Goal: Task Accomplishment & Management: Use online tool/utility

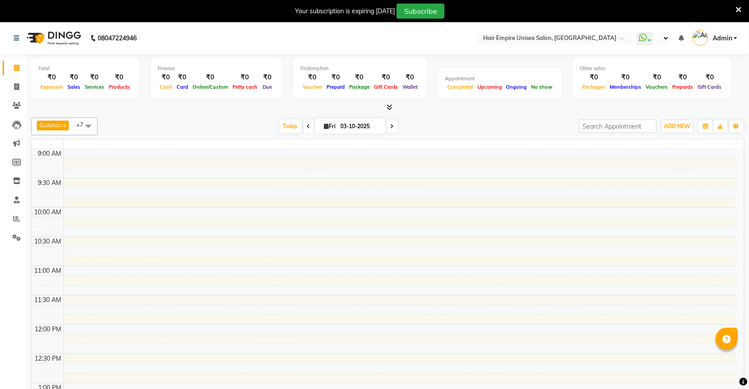
select select "en"
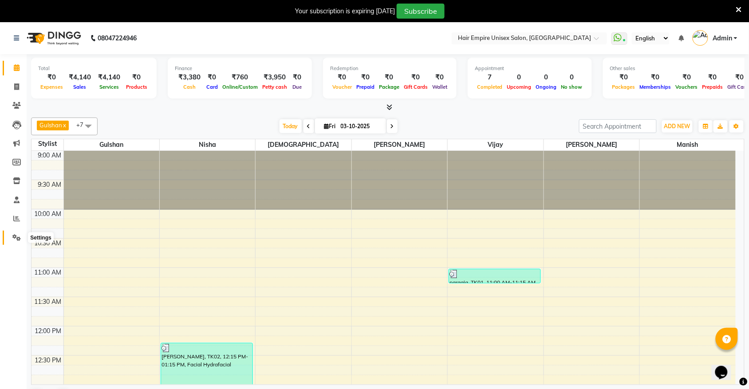
click at [15, 237] on icon at bounding box center [16, 237] width 8 height 7
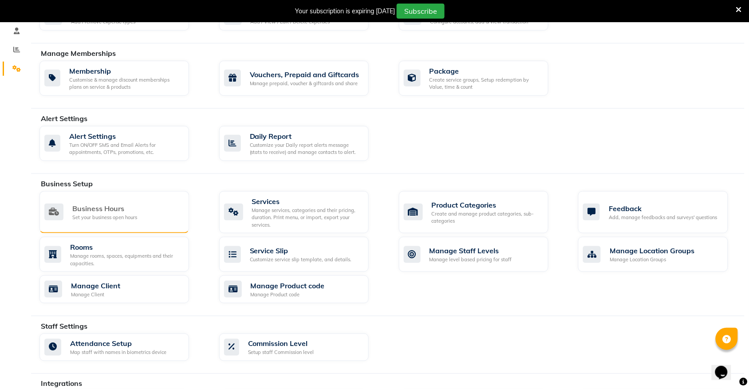
scroll to position [222, 0]
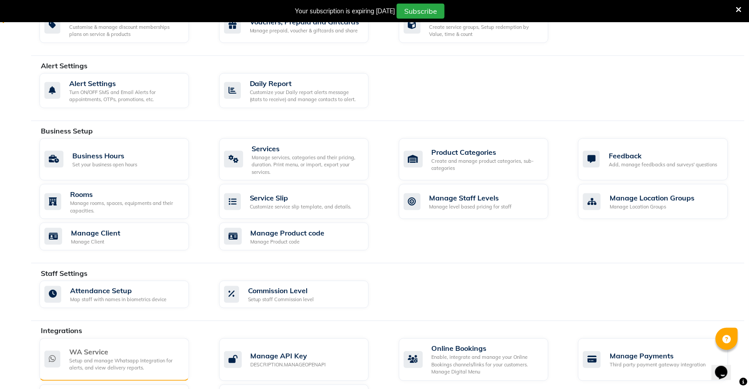
click at [85, 355] on div "WA Service" at bounding box center [125, 352] width 113 height 11
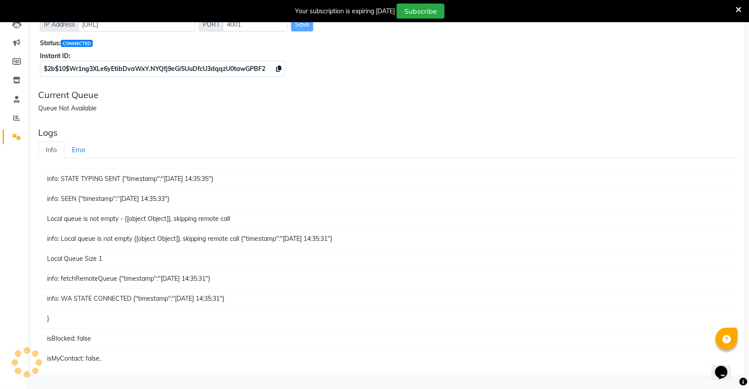
scroll to position [215, 0]
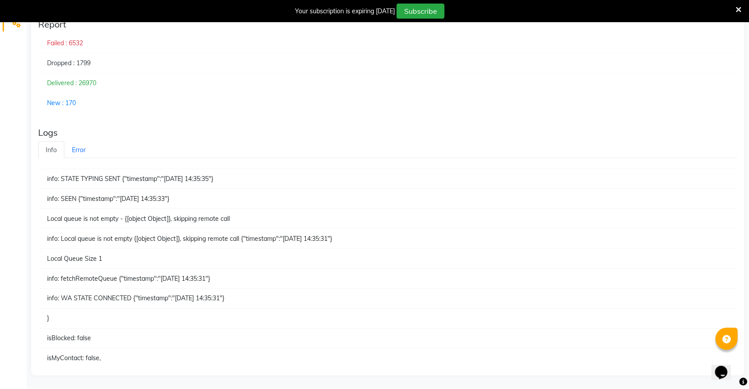
click at [737, 6] on icon at bounding box center [739, 10] width 6 height 8
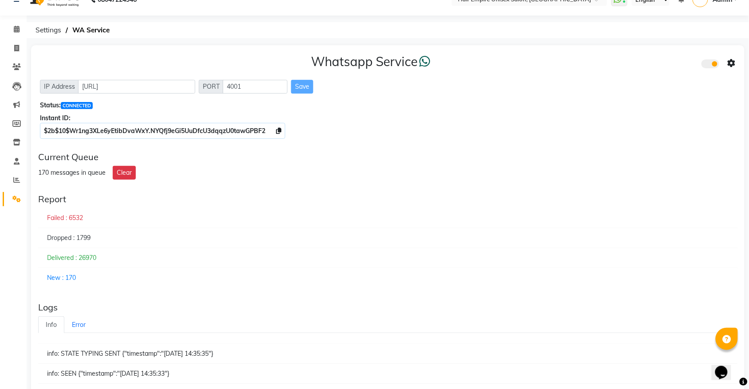
scroll to position [0, 0]
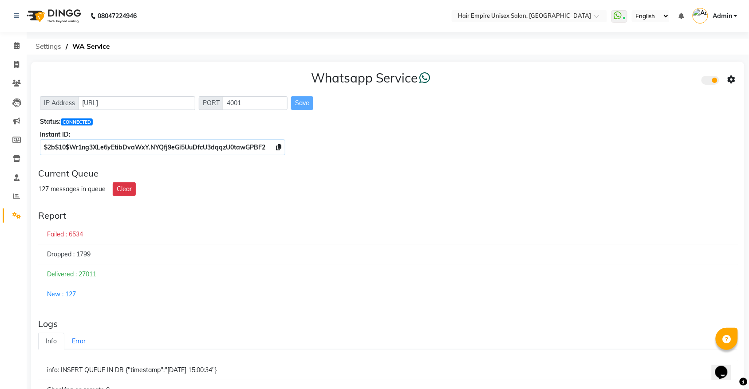
click at [49, 45] on span "Settings" at bounding box center [48, 47] width 35 height 16
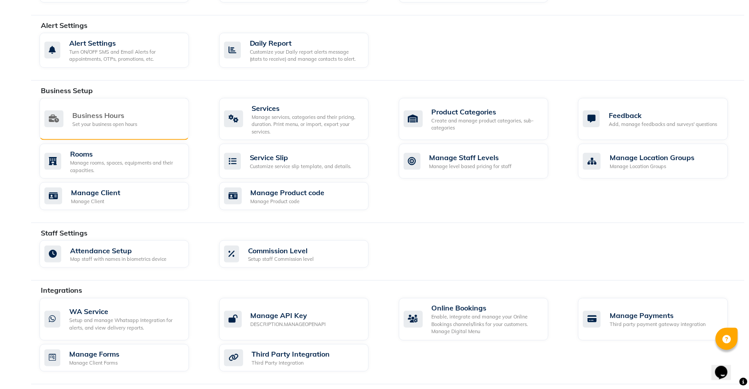
scroll to position [277, 0]
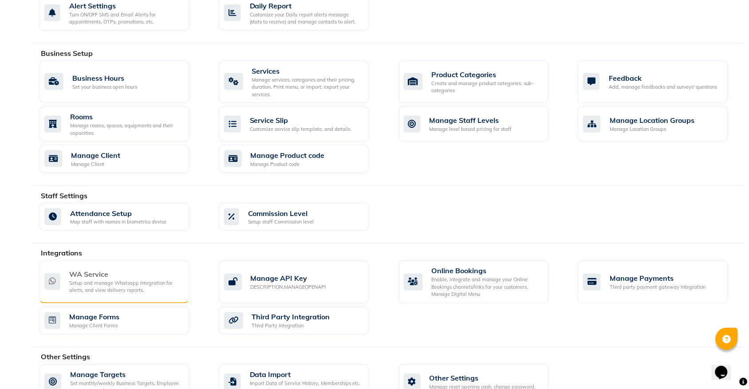
click at [78, 280] on div "WA Service" at bounding box center [125, 274] width 113 height 11
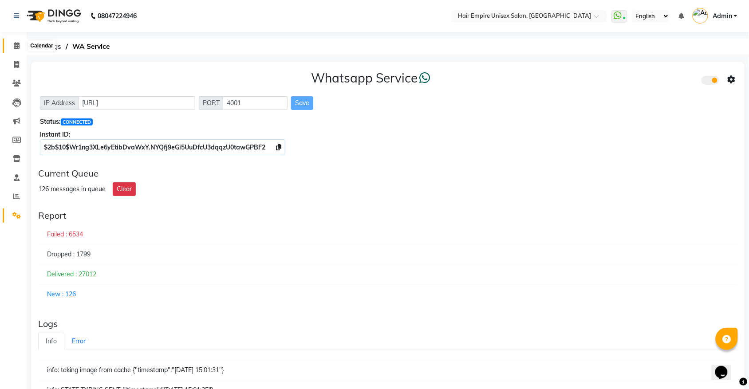
click at [15, 47] on icon at bounding box center [17, 45] width 6 height 7
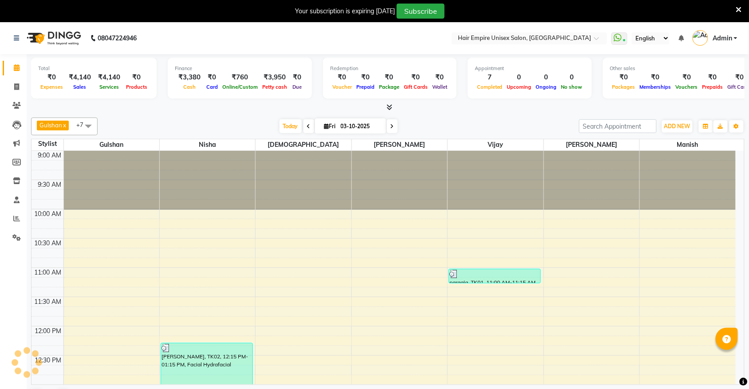
select select "en"
click at [13, 236] on icon at bounding box center [16, 237] width 8 height 7
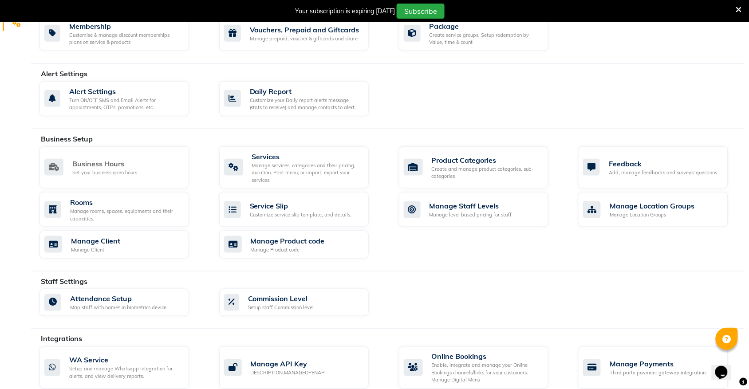
scroll to position [222, 0]
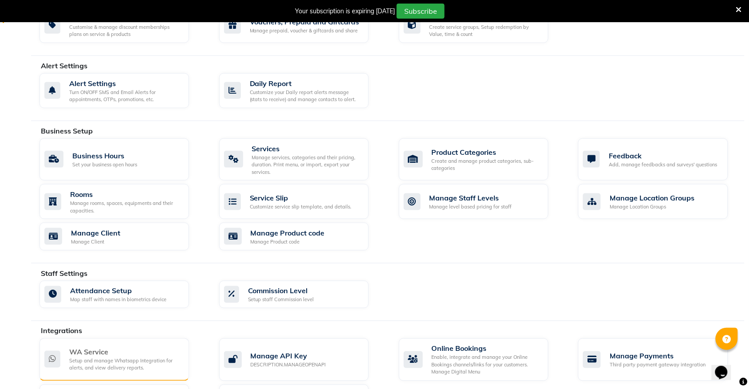
click at [127, 362] on div "Setup and manage Whatsapp Integration for alerts, and view delivery reports." at bounding box center [125, 365] width 113 height 15
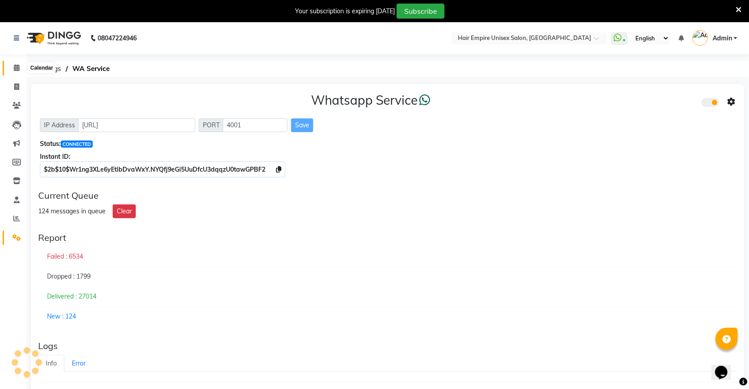
click at [18, 67] on icon at bounding box center [17, 67] width 6 height 7
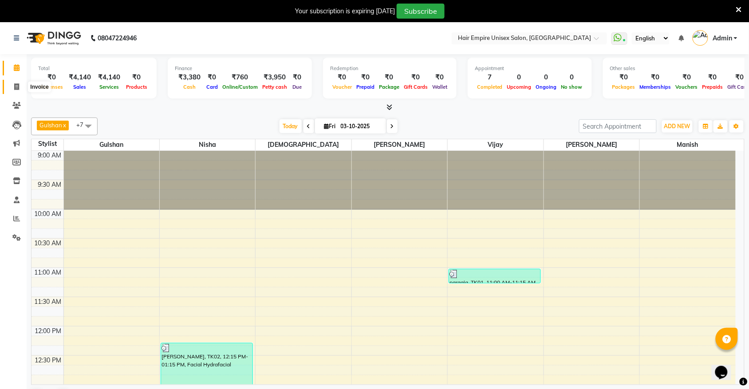
click at [14, 86] on icon at bounding box center [16, 86] width 5 height 7
select select "service"
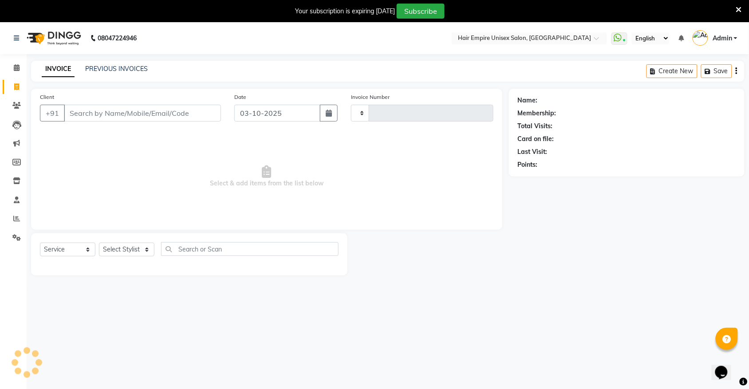
type input "2197"
select select "5055"
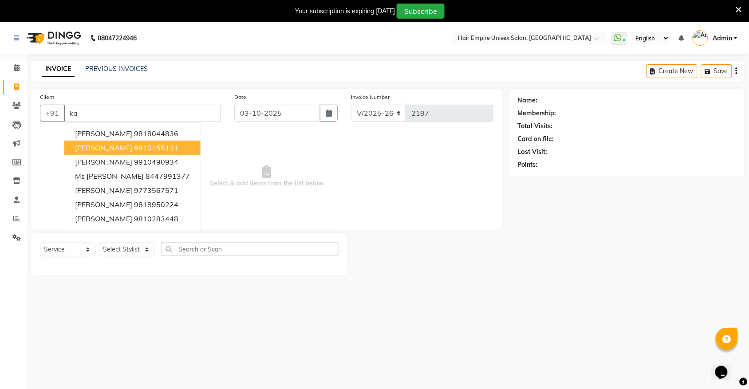
type input "k"
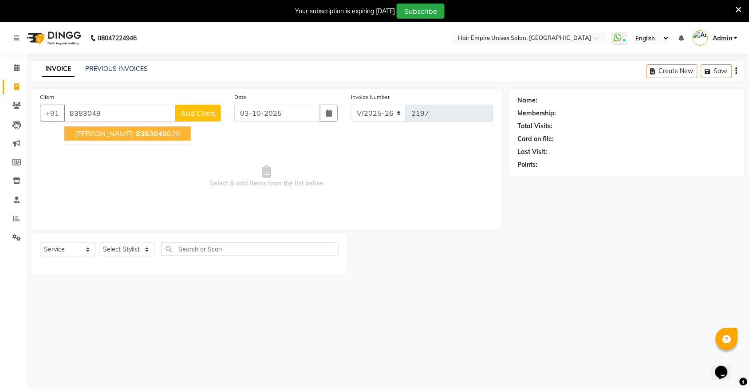
click at [125, 137] on span "Ms Sania arora" at bounding box center [103, 133] width 57 height 9
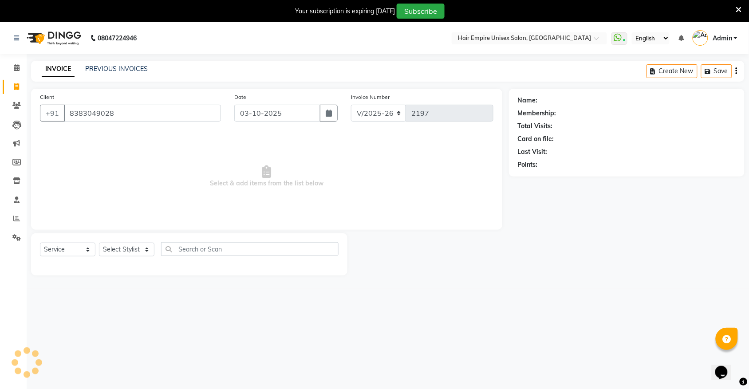
type input "8383049028"
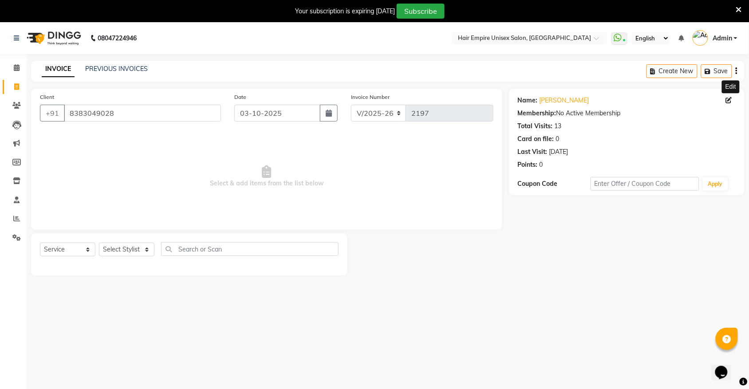
click at [730, 100] on icon at bounding box center [729, 100] width 6 height 6
select select "[DEMOGRAPHIC_DATA]"
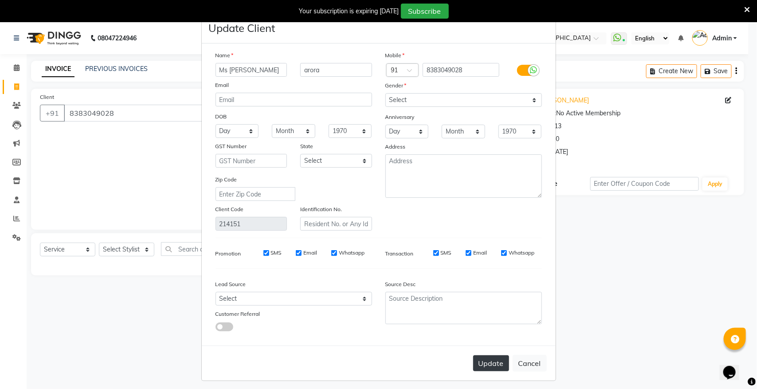
type input "Ms [PERSON_NAME]"
click at [484, 358] on button "Update" at bounding box center [491, 363] width 36 height 16
select select
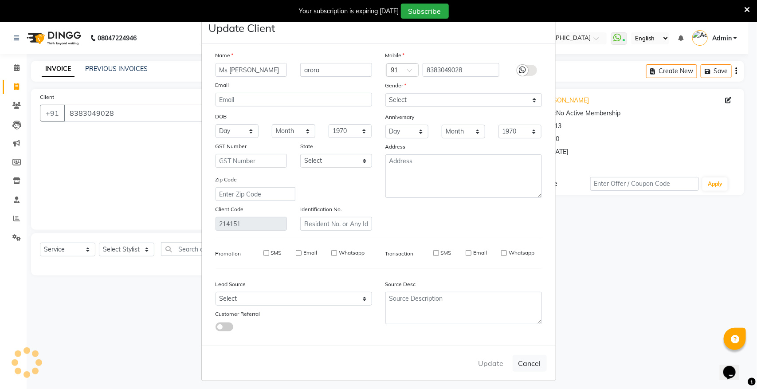
select select
checkbox input "false"
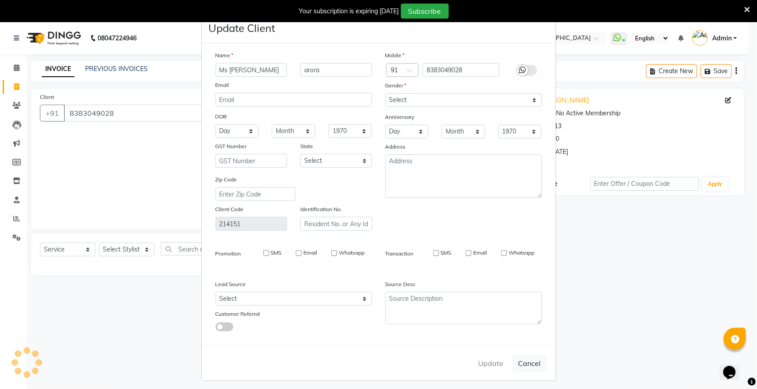
checkbox input "false"
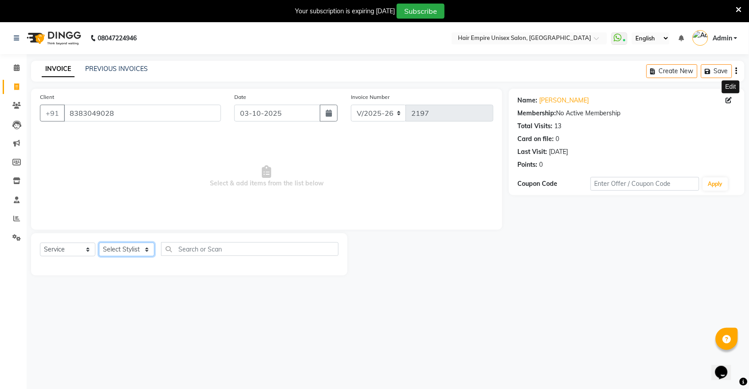
click at [134, 252] on select "Select Stylist anas Ashu bobby Gulshan Manish Nisha Tanya vijay" at bounding box center [126, 250] width 55 height 14
select select "31808"
click at [99, 243] on select "Select Stylist anas Ashu bobby Gulshan Manish Nisha Tanya vijay" at bounding box center [126, 250] width 55 height 14
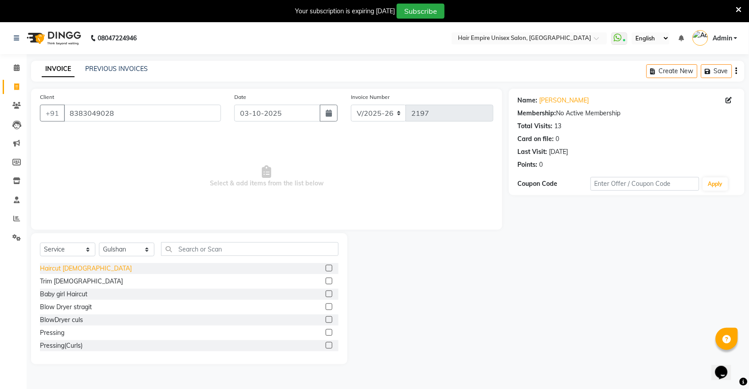
click at [50, 266] on div "Haircut [DEMOGRAPHIC_DATA]" at bounding box center [86, 268] width 92 height 9
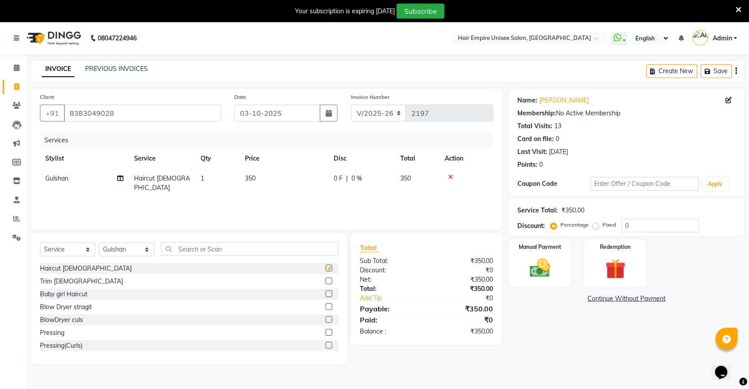
checkbox input "false"
click at [249, 183] on td "350" at bounding box center [284, 183] width 89 height 29
select select "31808"
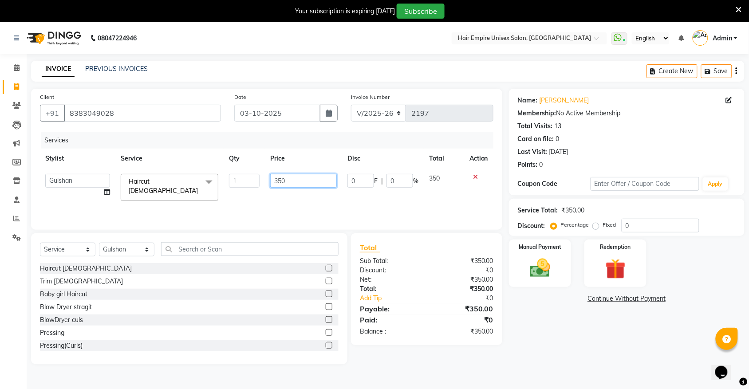
click at [295, 178] on input "350" at bounding box center [303, 181] width 67 height 14
type input "3"
type input "300"
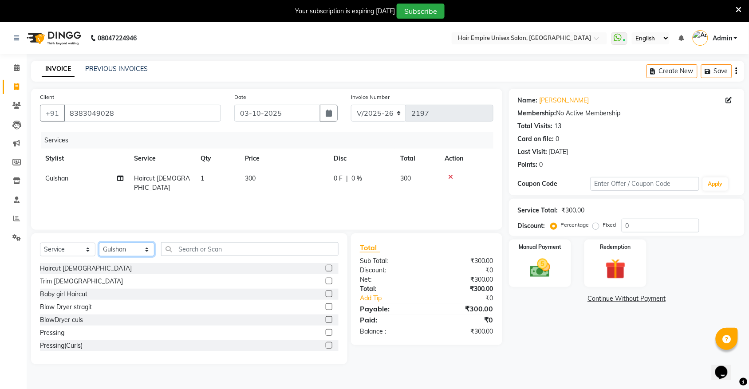
click at [132, 254] on select "Select Stylist anas Ashu bobby Gulshan Manish Nisha Tanya vijay" at bounding box center [126, 250] width 55 height 14
select select "46525"
click at [99, 243] on select "Select Stylist anas Ashu bobby Gulshan Manish Nisha Tanya vijay" at bounding box center [126, 250] width 55 height 14
click at [222, 251] on input "text" at bounding box center [249, 249] width 177 height 14
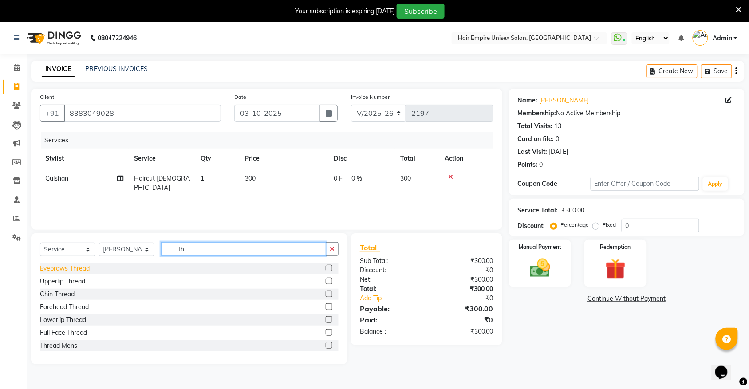
type input "th"
click at [82, 267] on div "Eyebrows Thread" at bounding box center [65, 268] width 50 height 9
checkbox input "false"
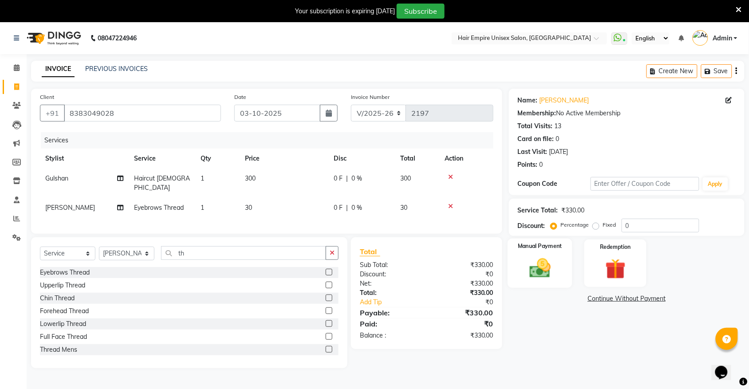
click at [528, 267] on img at bounding box center [540, 268] width 35 height 24
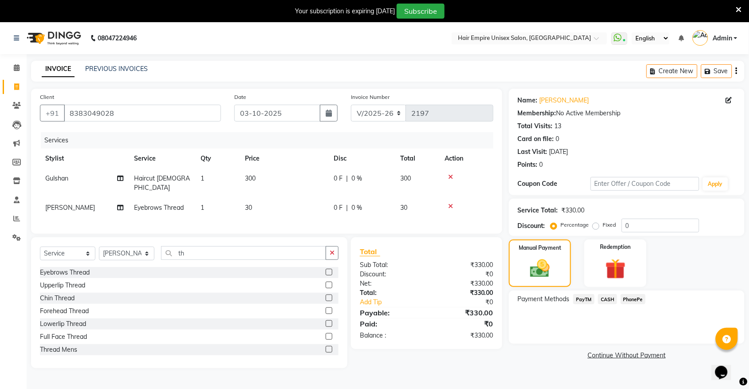
click at [605, 298] on span "CASH" at bounding box center [607, 299] width 19 height 10
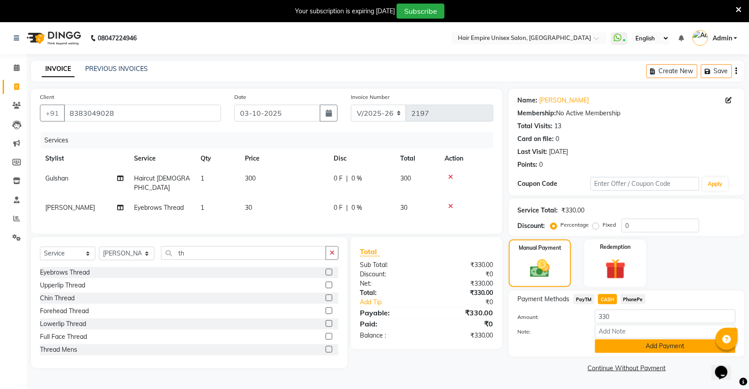
click at [625, 346] on button "Add Payment" at bounding box center [665, 346] width 141 height 14
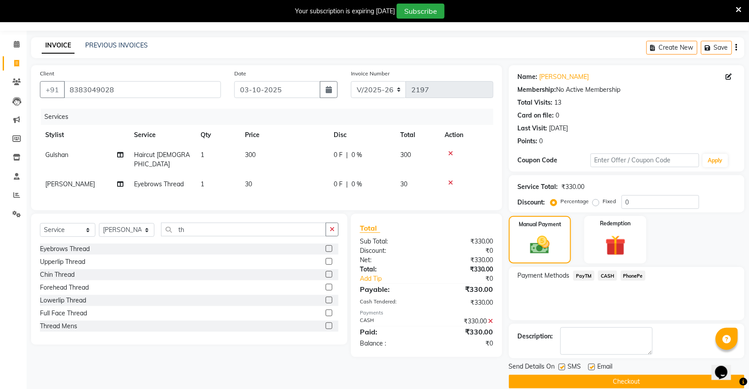
scroll to position [36, 0]
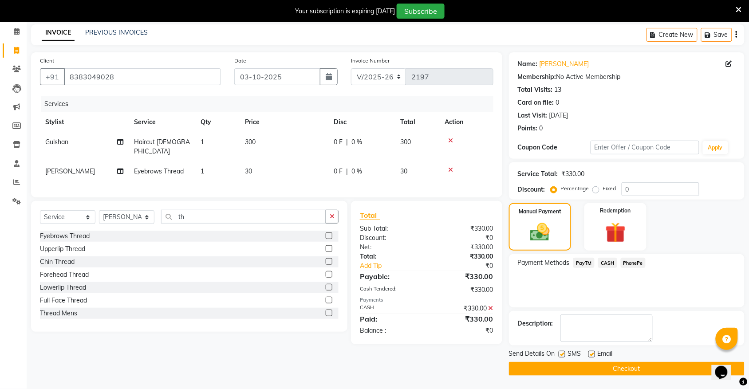
click at [626, 366] on button "Checkout" at bounding box center [627, 369] width 236 height 14
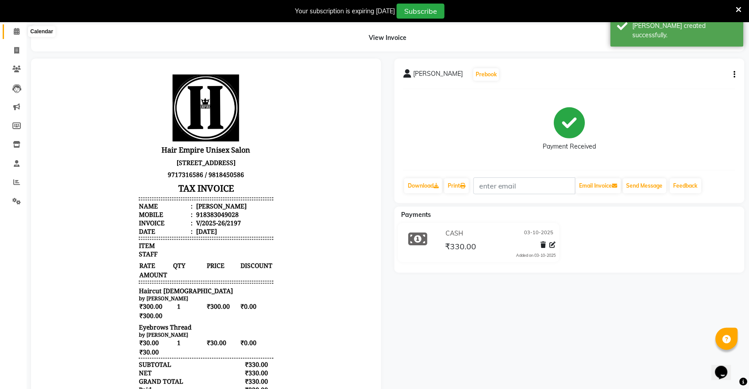
click at [18, 31] on icon at bounding box center [17, 31] width 6 height 7
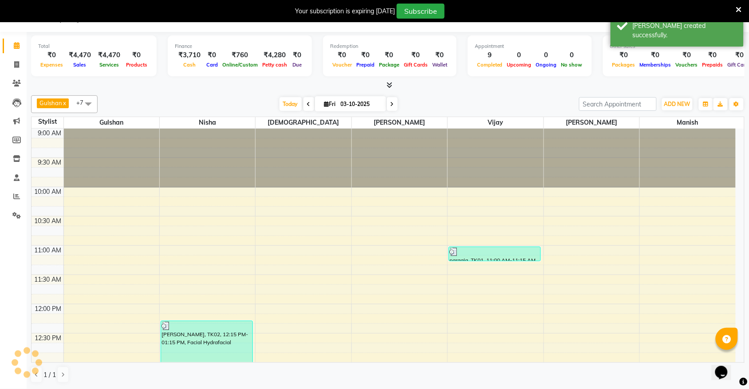
scroll to position [22, 0]
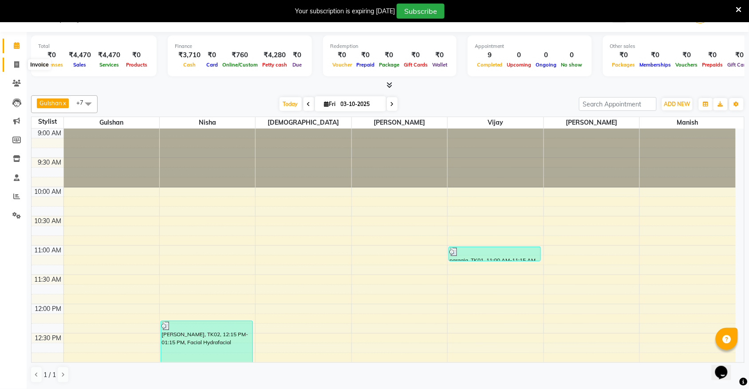
click at [16, 65] on icon at bounding box center [16, 64] width 5 height 7
select select "service"
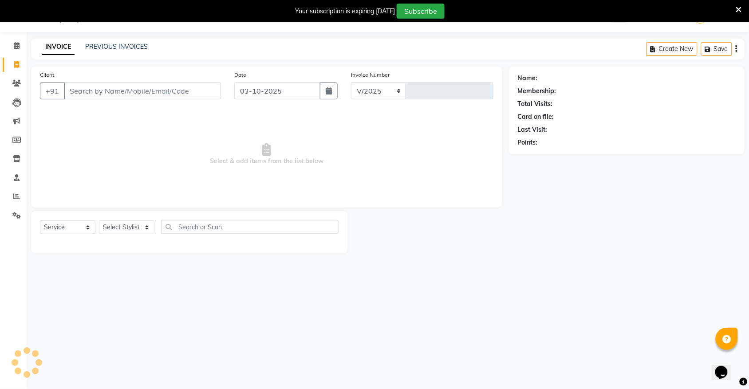
select select "5055"
type input "2198"
click at [108, 96] on input "Client" at bounding box center [142, 91] width 157 height 17
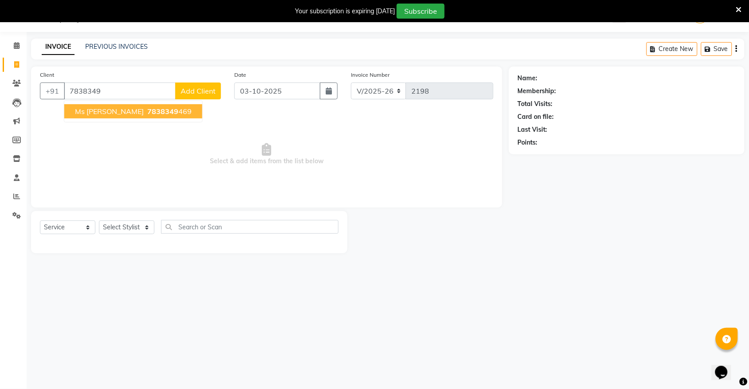
click at [81, 106] on button "Ms Amita 7838349 469" at bounding box center [133, 111] width 138 height 14
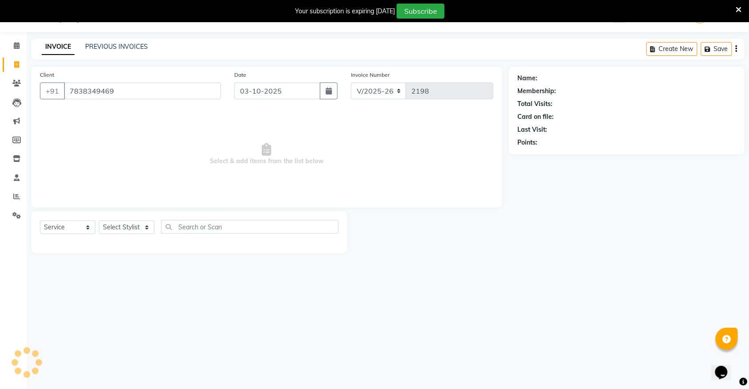
type input "7838349469"
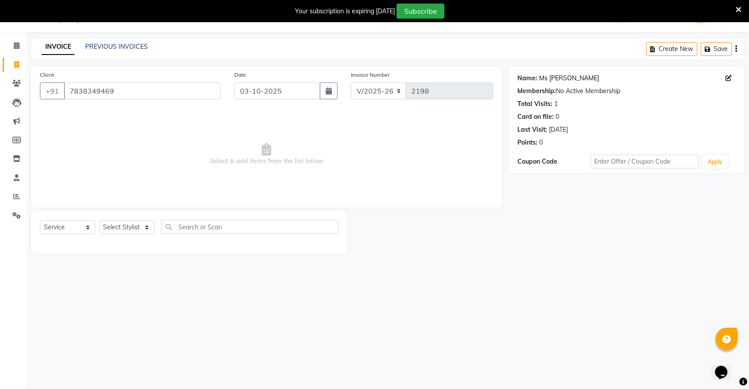
click at [552, 78] on link "Ms [PERSON_NAME]" at bounding box center [569, 78] width 60 height 9
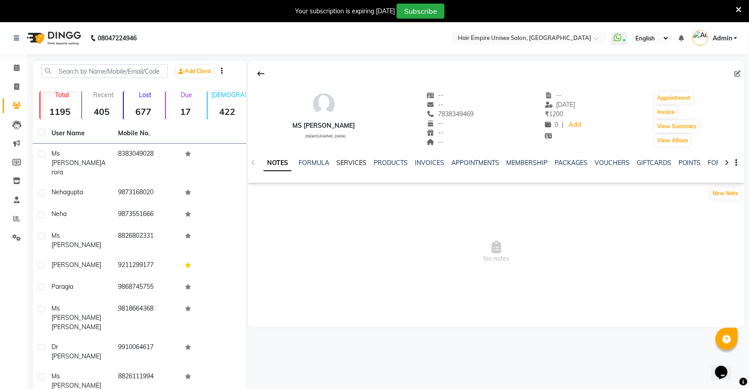
click at [345, 162] on link "SERVICES" at bounding box center [351, 163] width 30 height 8
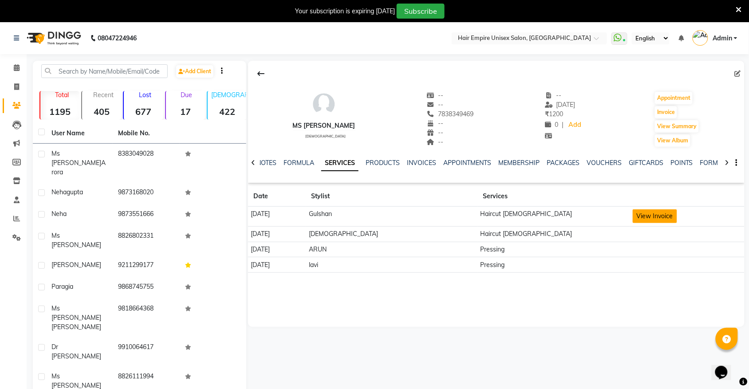
click at [633, 220] on button "View Invoice" at bounding box center [655, 216] width 44 height 14
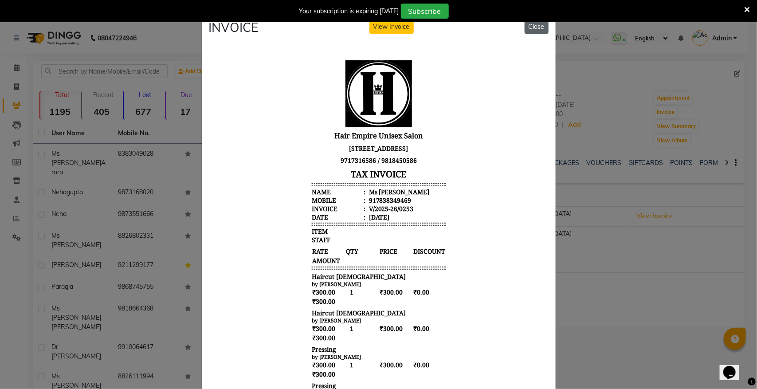
click at [526, 26] on button "Close" at bounding box center [537, 27] width 24 height 14
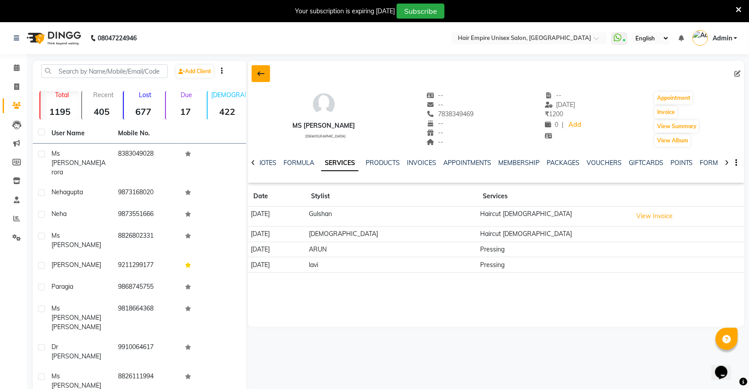
click at [258, 72] on icon at bounding box center [260, 73] width 7 height 7
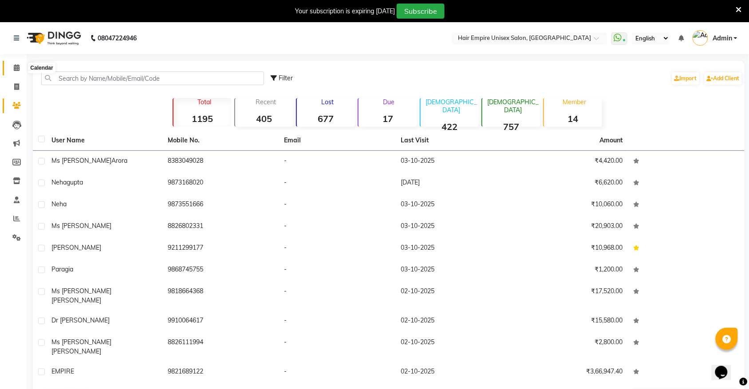
click at [16, 69] on icon at bounding box center [17, 67] width 6 height 7
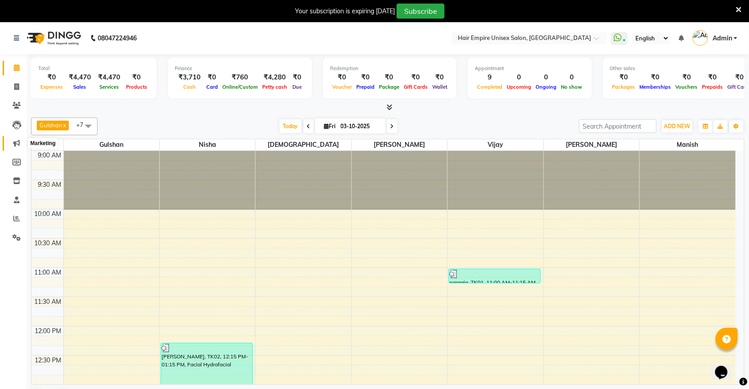
click at [16, 145] on icon at bounding box center [16, 143] width 7 height 7
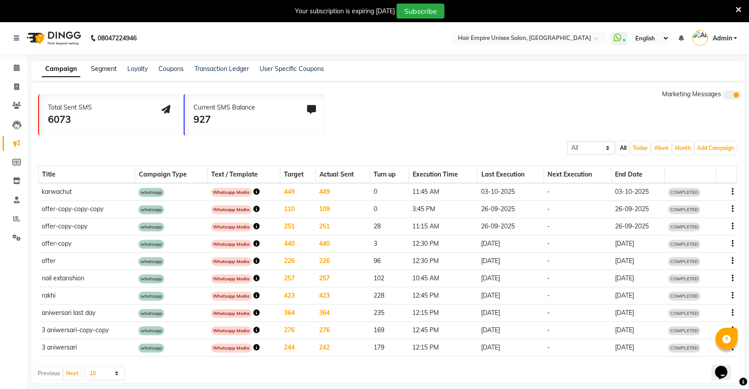
click at [105, 67] on link "Segment" at bounding box center [104, 69] width 26 height 8
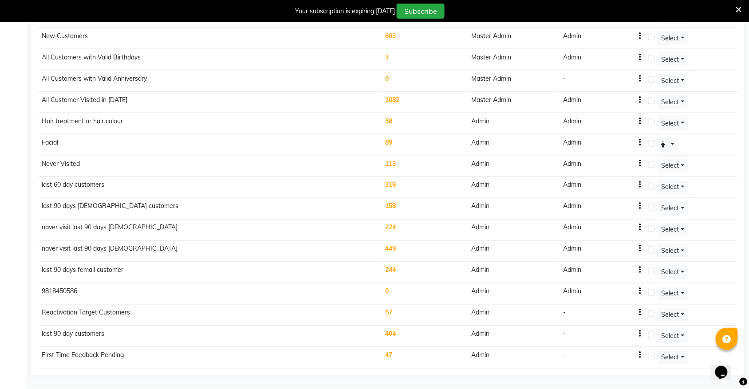
scroll to position [341, 0]
click at [389, 248] on td "449" at bounding box center [425, 251] width 86 height 21
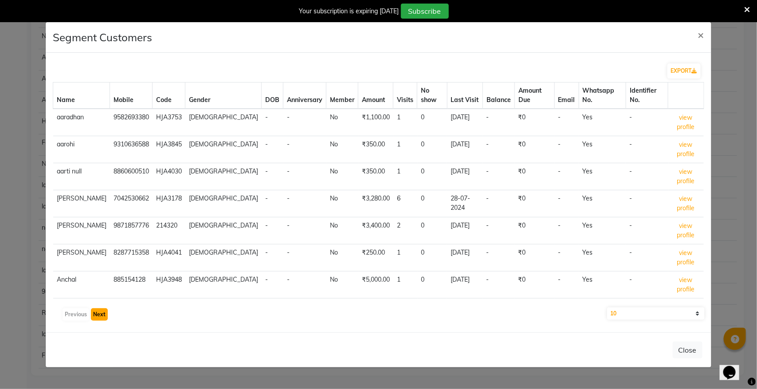
click at [98, 308] on button "Next" at bounding box center [99, 314] width 17 height 12
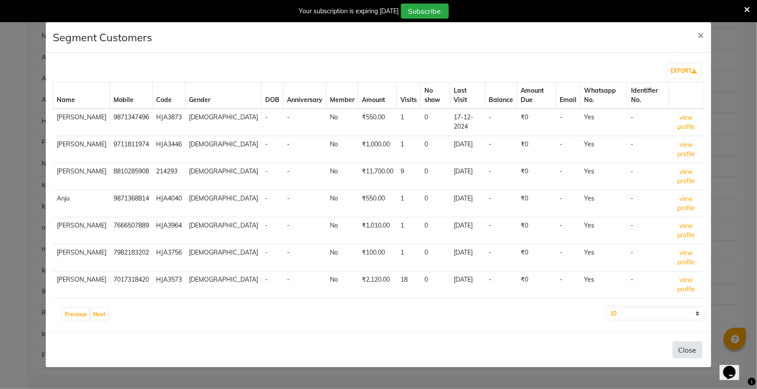
click at [691, 342] on button "Close" at bounding box center [688, 350] width 30 height 17
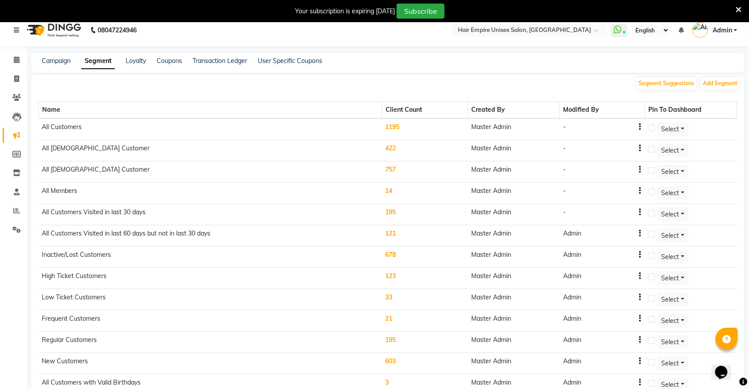
scroll to position [0, 0]
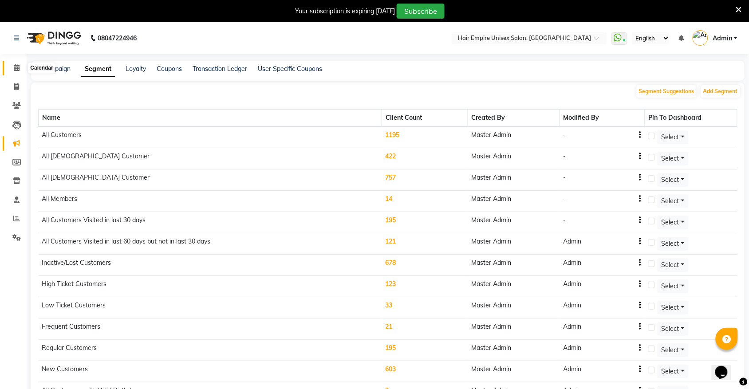
click at [18, 69] on icon at bounding box center [17, 67] width 6 height 7
